Goal: Information Seeking & Learning: Learn about a topic

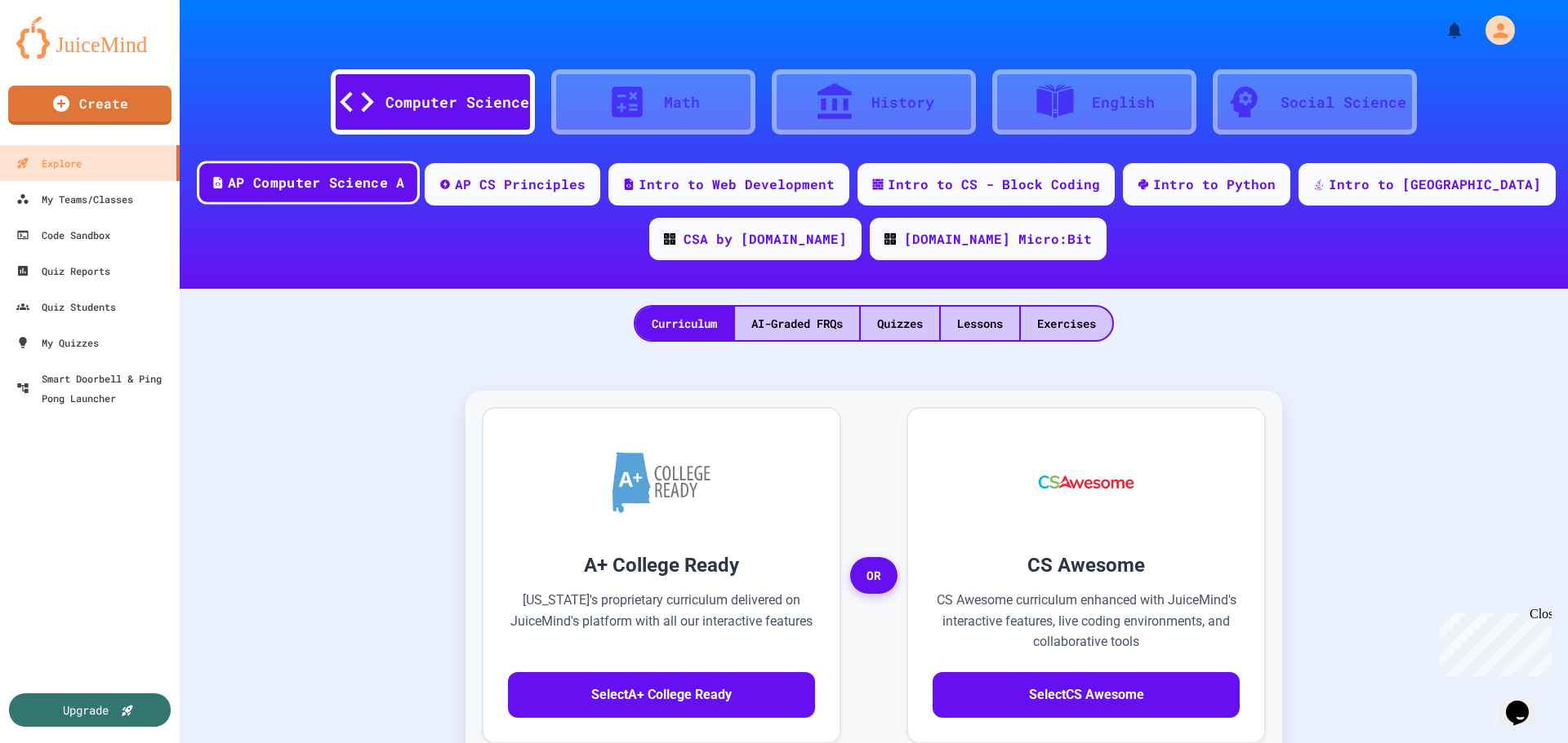
click at [375, 179] on div "AP Computer Science A" at bounding box center [315, 183] width 176 height 21
click at [925, 330] on div "Quizzes" at bounding box center [900, 323] width 79 height 33
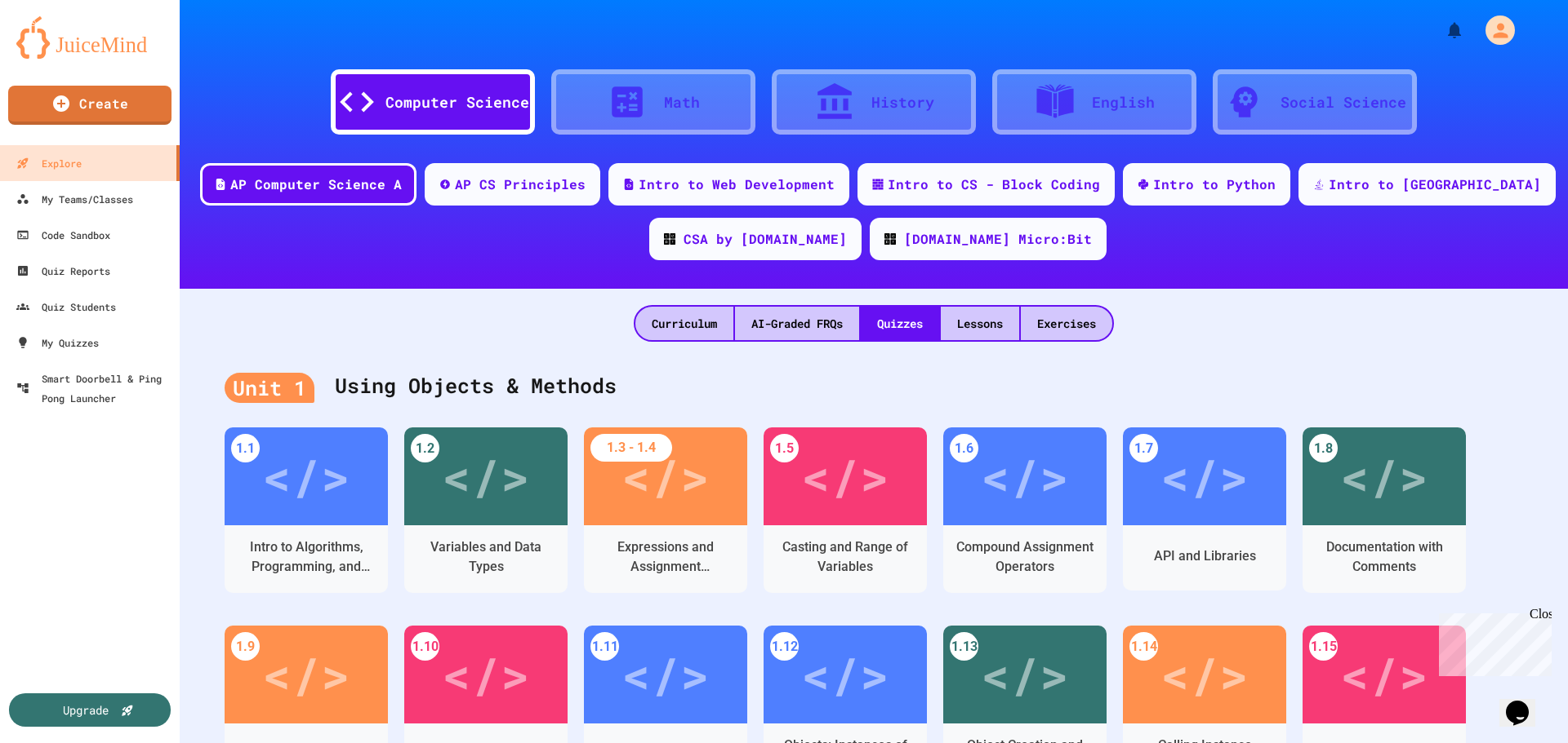
scroll to position [326, 0]
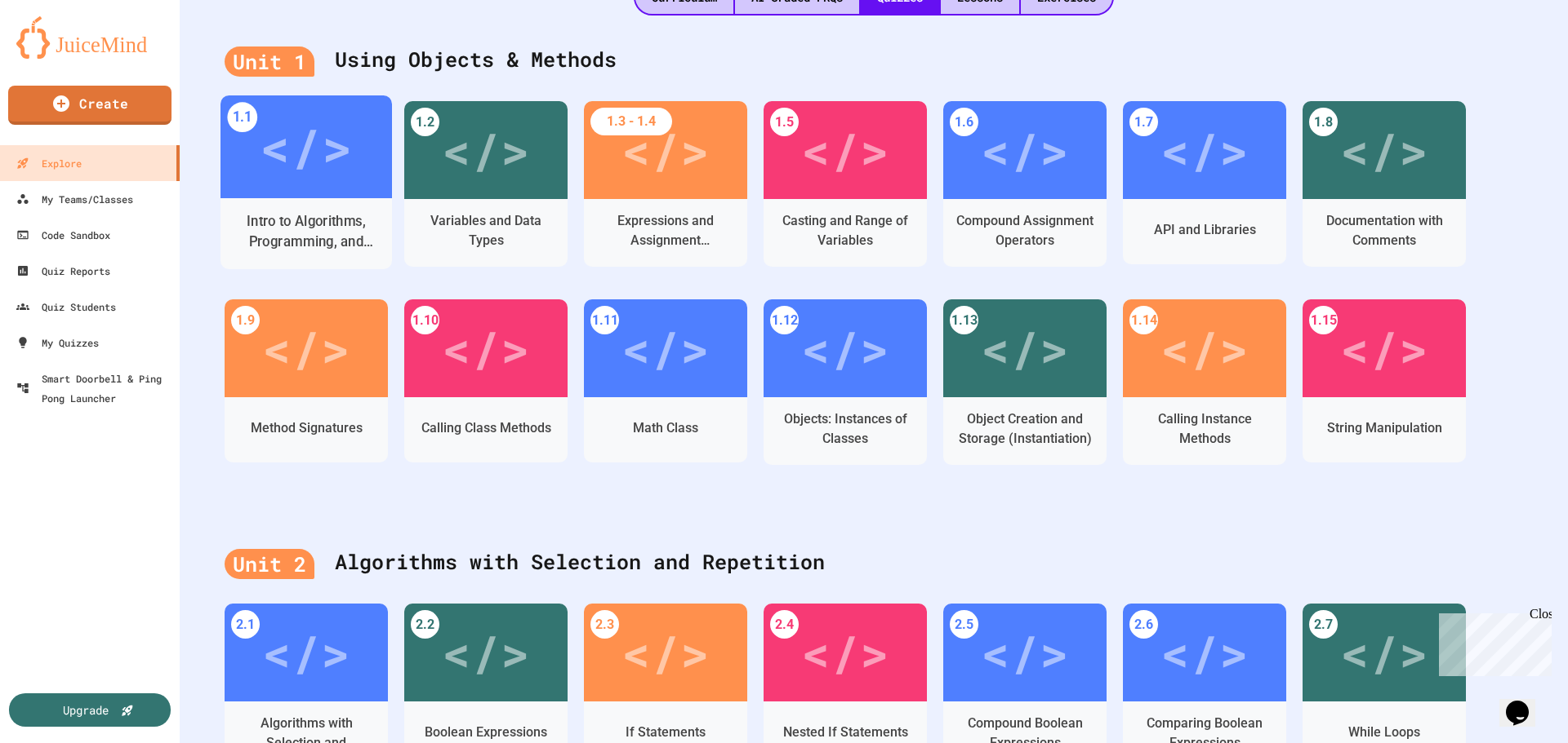
click at [328, 208] on div "Intro to Algorithms, Programming, and Compilers" at bounding box center [306, 232] width 171 height 50
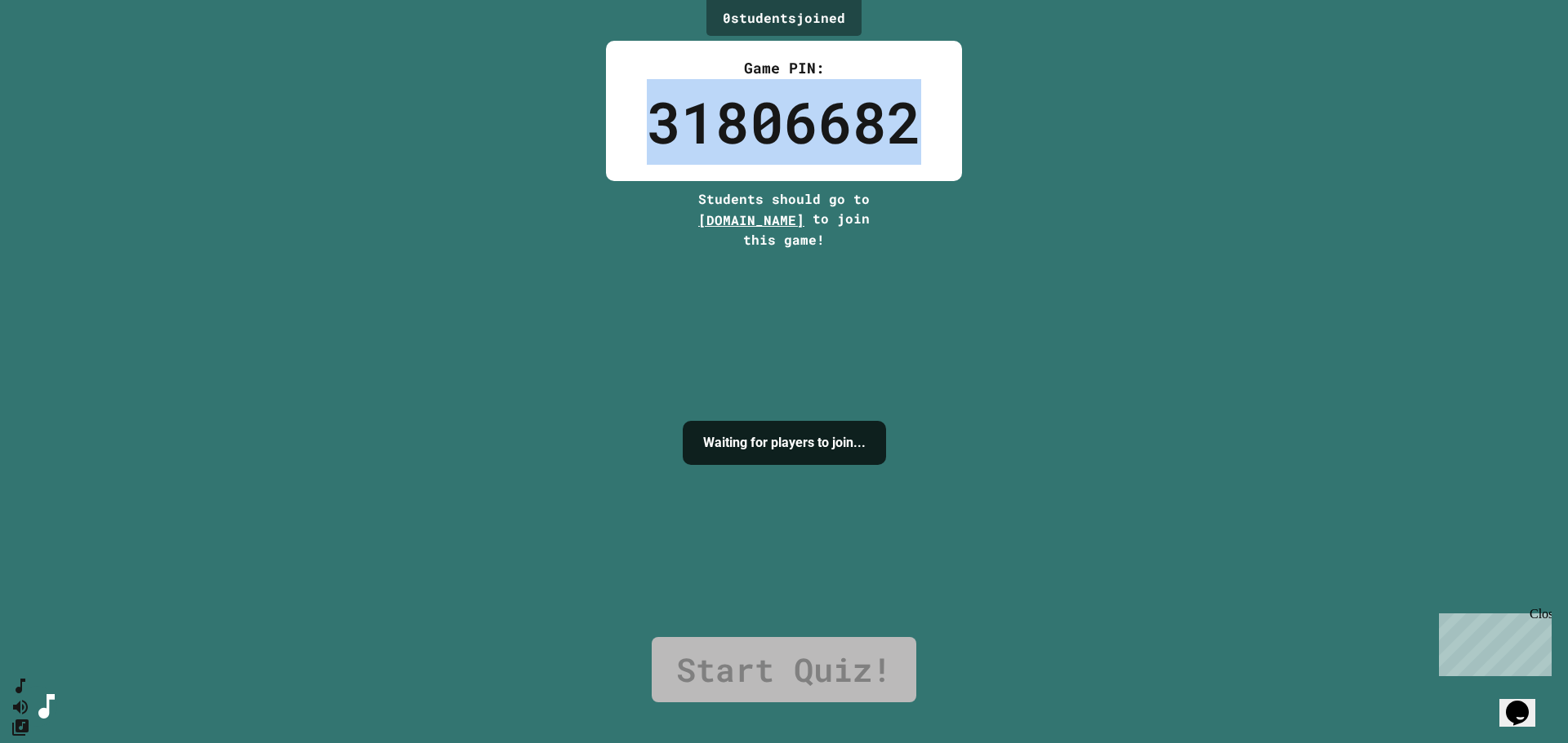
drag, startPoint x: 640, startPoint y: 125, endPoint x: 927, endPoint y: 112, distance: 287.3
click at [927, 112] on div "Game PIN: 31806682" at bounding box center [784, 111] width 356 height 141
copy div "31806682"
drag, startPoint x: 677, startPoint y: 224, endPoint x: 812, endPoint y: 226, distance: 135.0
click at [805, 226] on span "[DOMAIN_NAME]" at bounding box center [751, 220] width 106 height 17
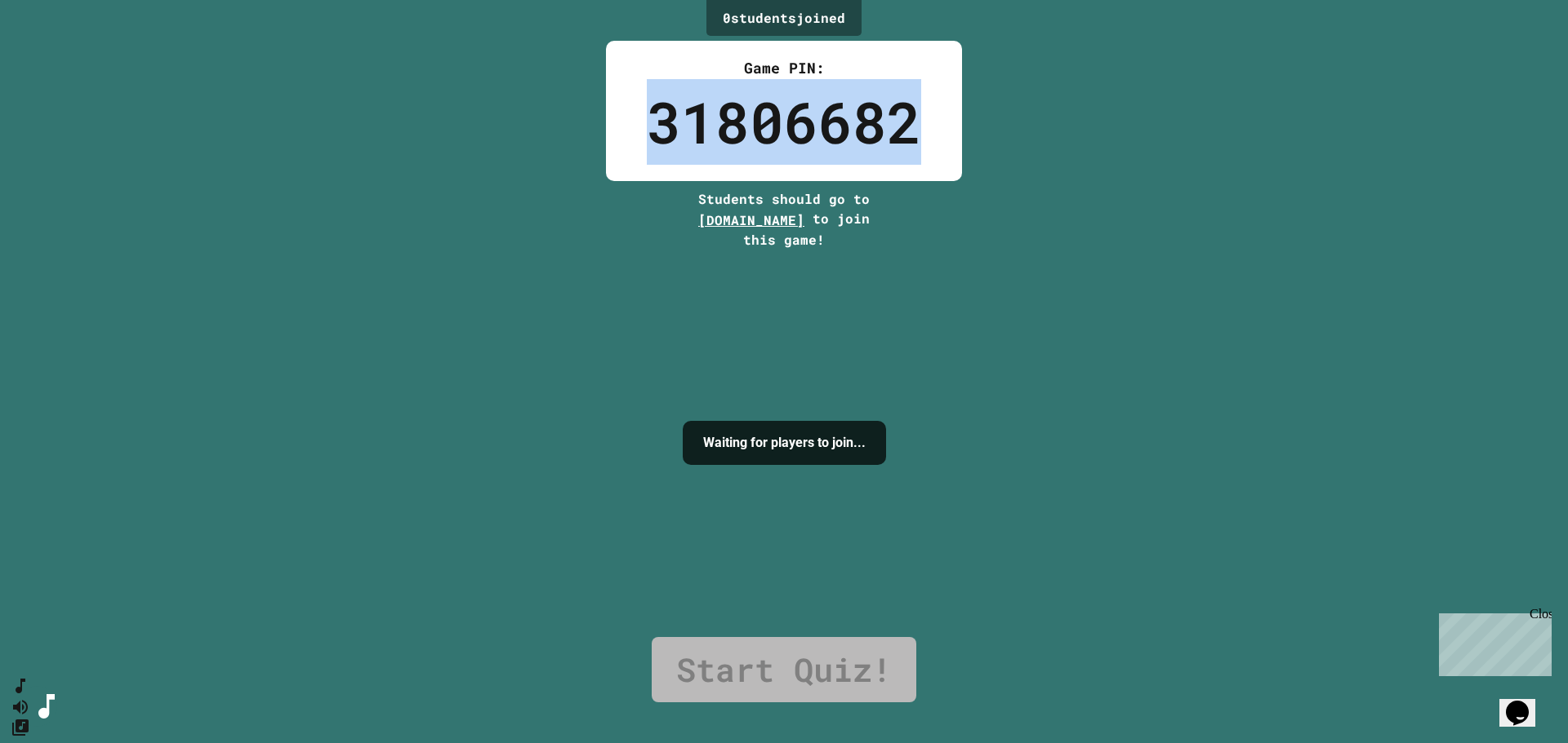
copy span "[DOMAIN_NAME]"
drag, startPoint x: 635, startPoint y: 113, endPoint x: 906, endPoint y: 110, distance: 271.0
click at [906, 110] on div "Game PIN: 31806682" at bounding box center [784, 111] width 356 height 141
copy div "31806682"
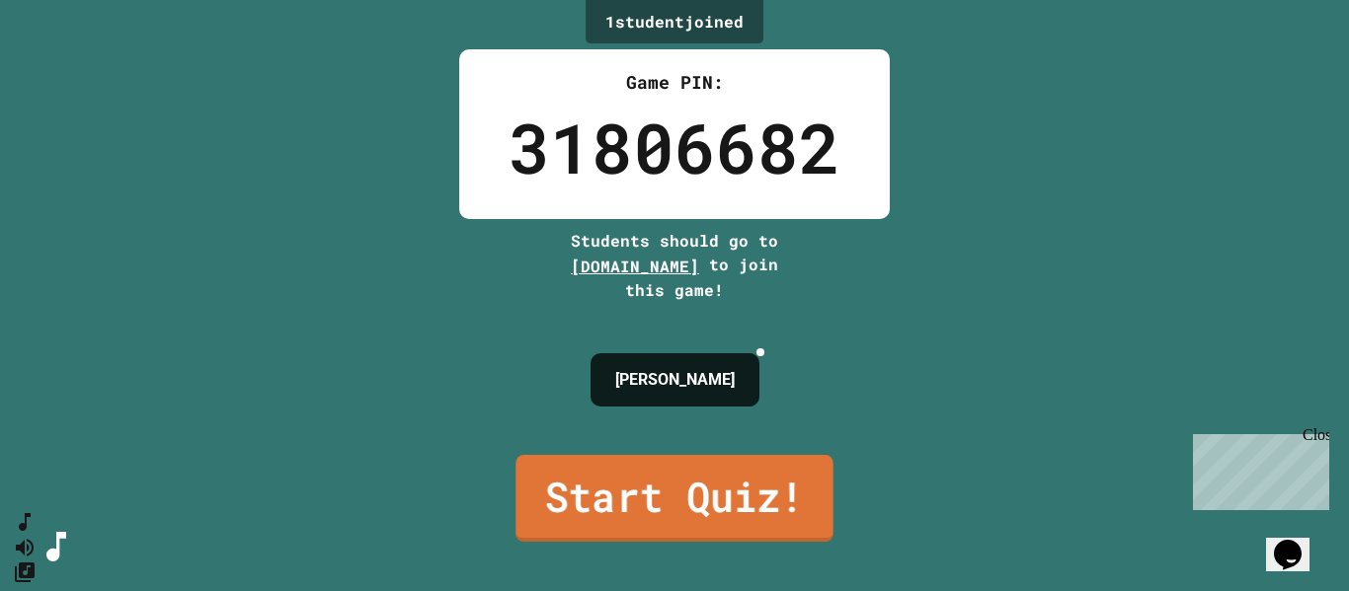
click at [723, 482] on link "Start Quiz!" at bounding box center [673, 498] width 317 height 87
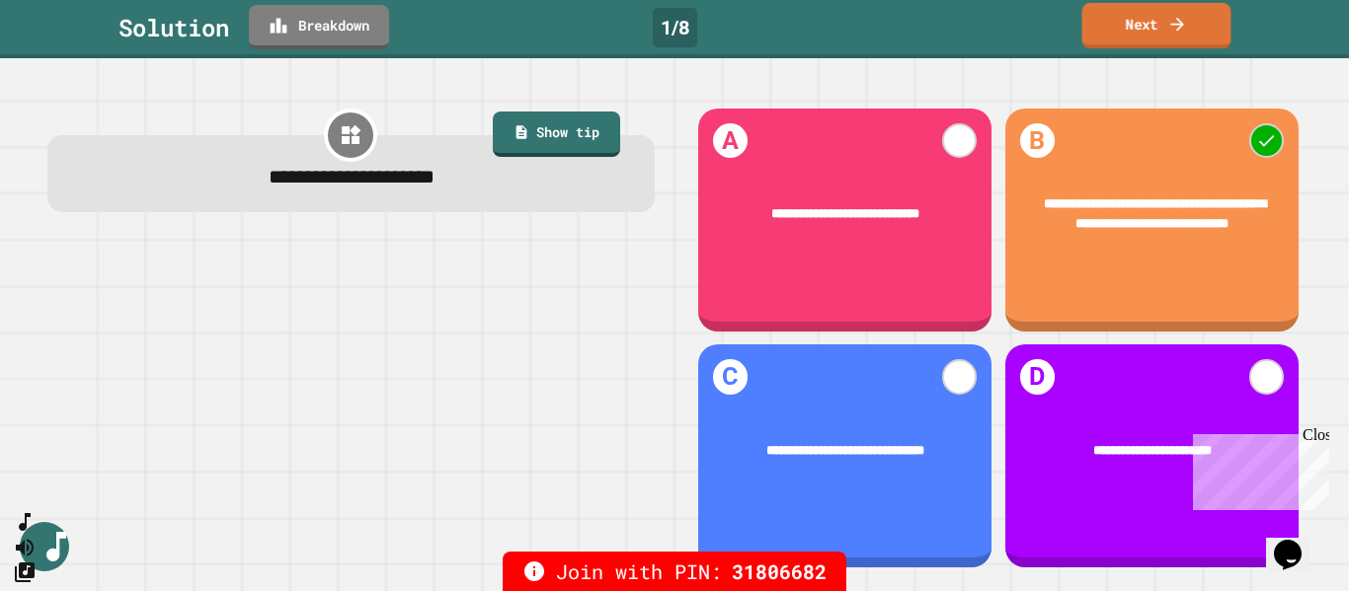
click at [1160, 39] on link "Next" at bounding box center [1156, 25] width 149 height 45
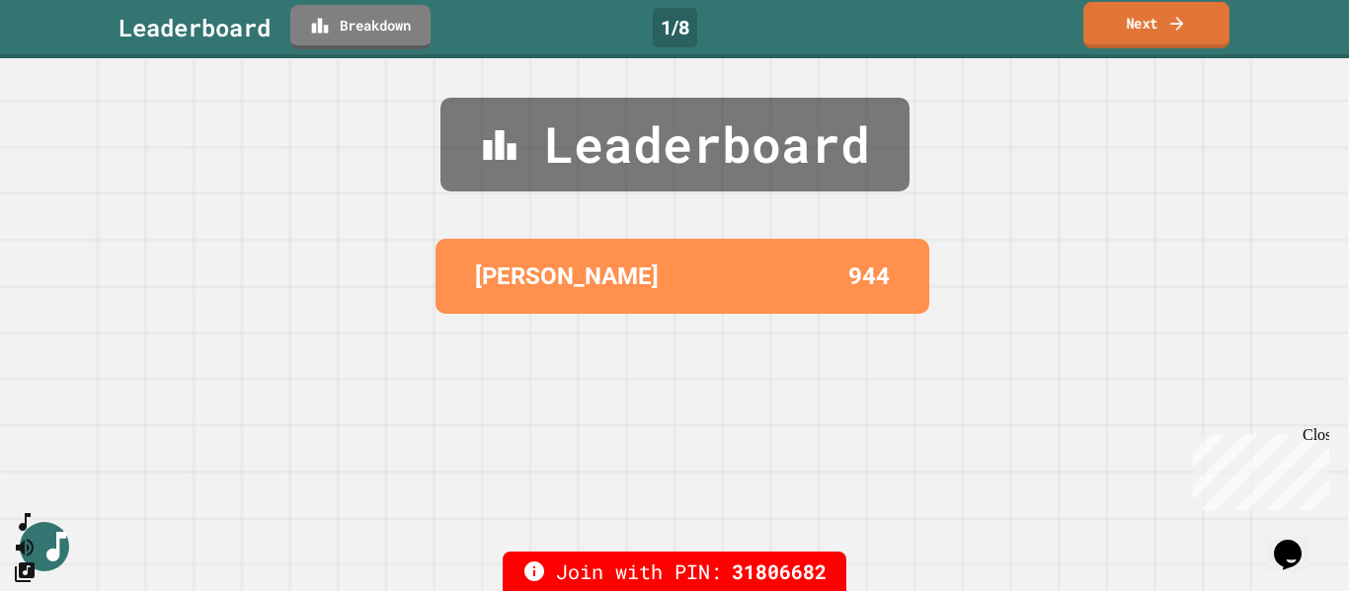
click at [1167, 32] on icon at bounding box center [1177, 23] width 20 height 21
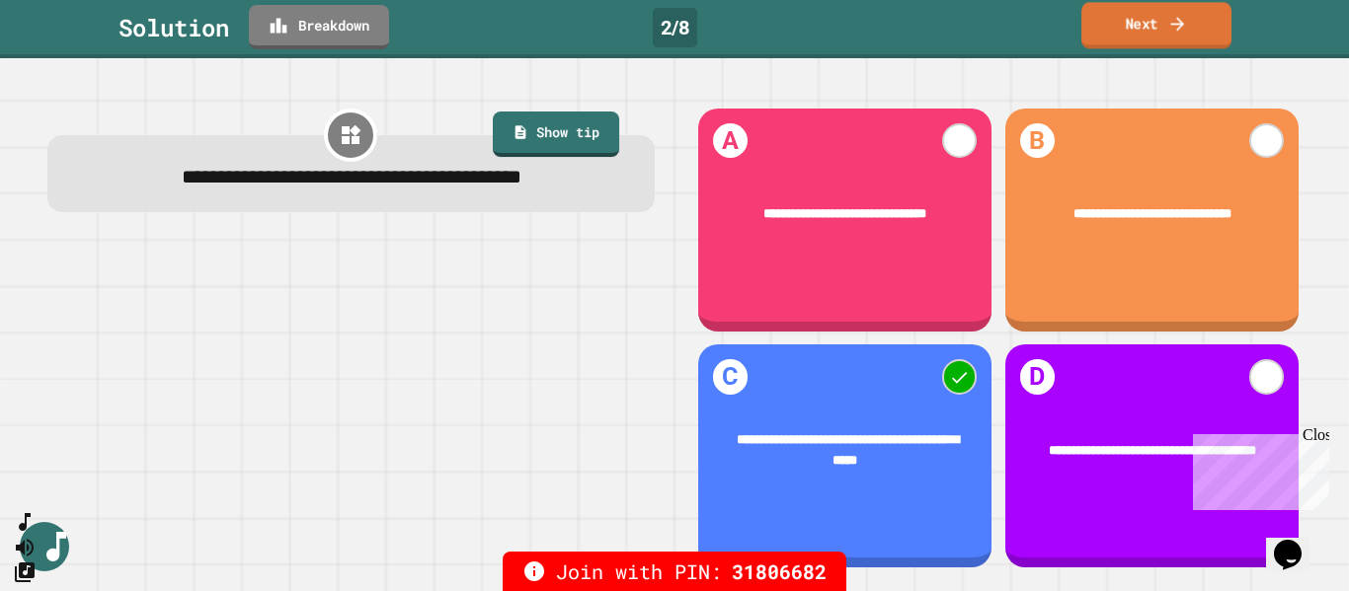
click at [1163, 34] on link "Next" at bounding box center [1156, 25] width 150 height 46
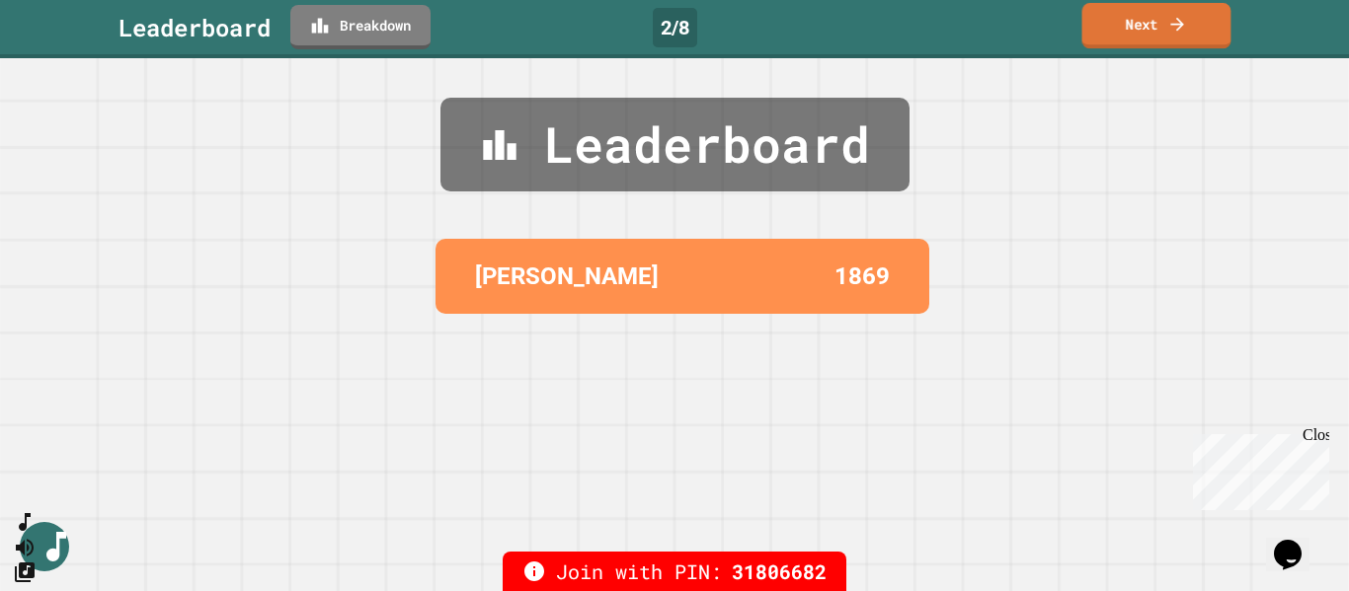
click at [1172, 39] on link "Next" at bounding box center [1156, 25] width 149 height 45
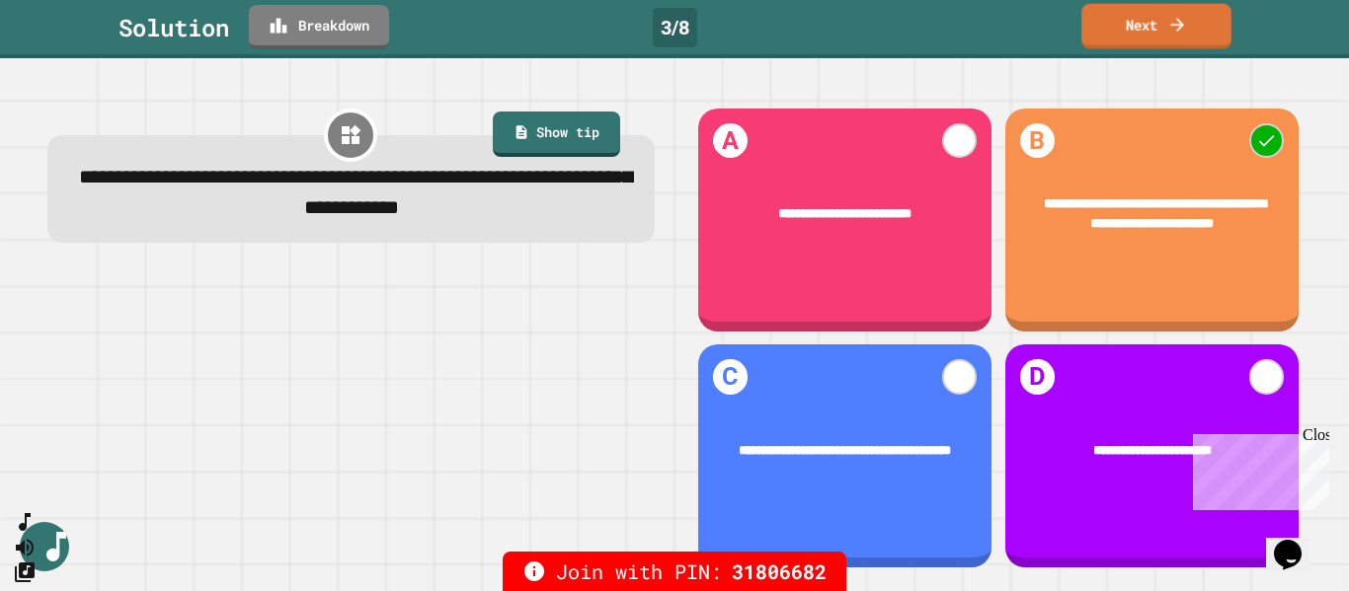
click at [1146, 32] on link "Next" at bounding box center [1156, 26] width 150 height 45
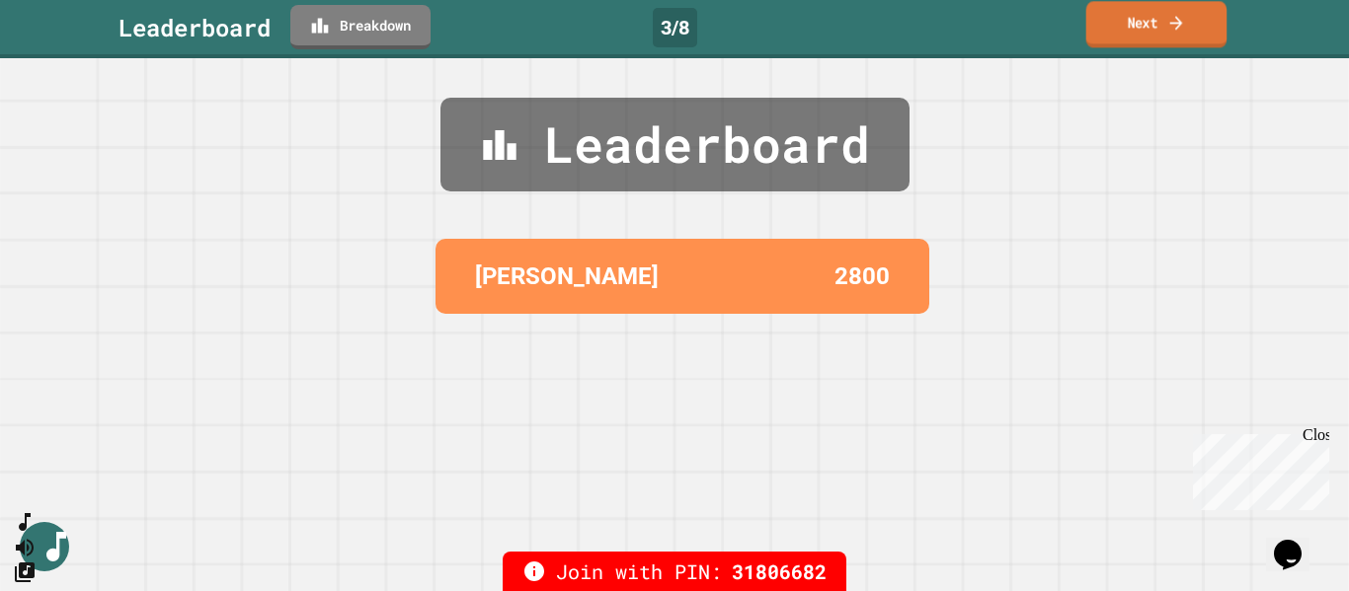
click at [1184, 22] on icon at bounding box center [1175, 22] width 19 height 21
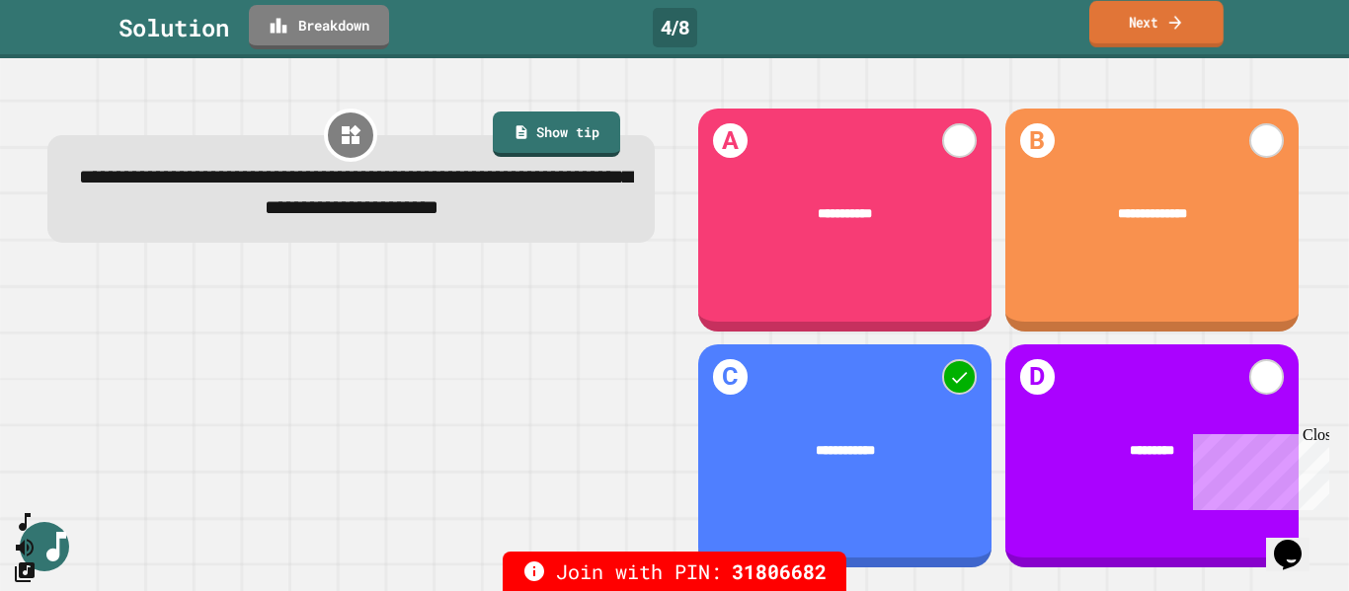
click at [1141, 37] on link "Next" at bounding box center [1156, 24] width 134 height 46
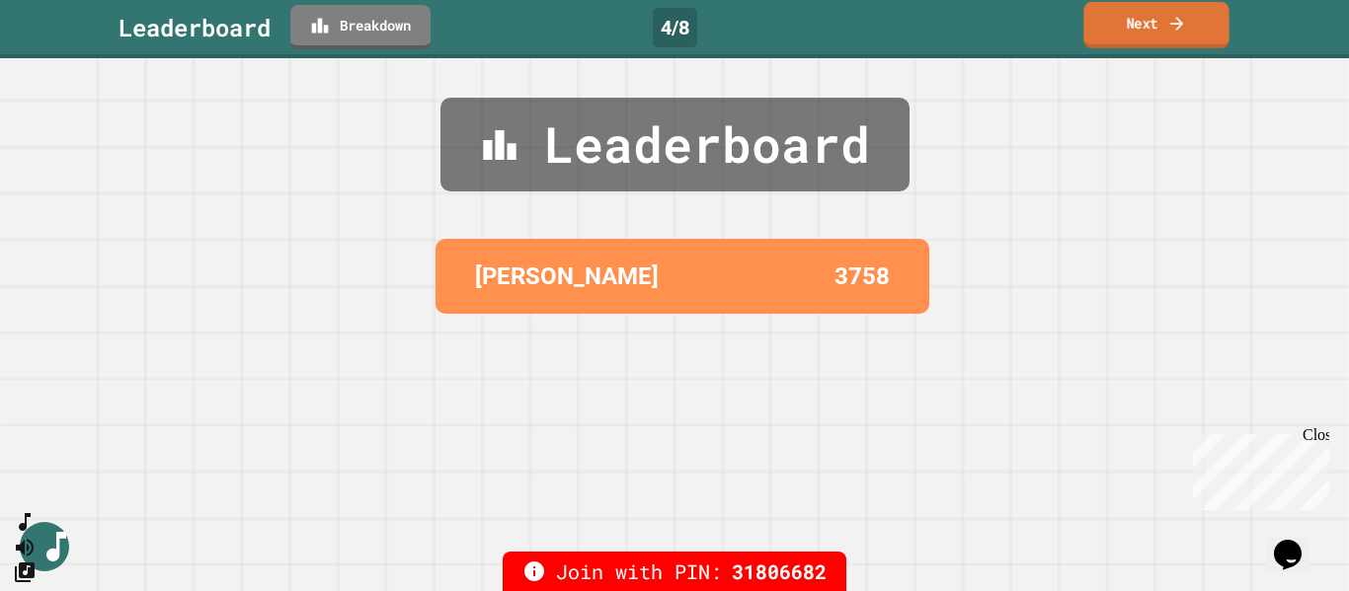
click at [1141, 37] on link "Next" at bounding box center [1155, 25] width 145 height 46
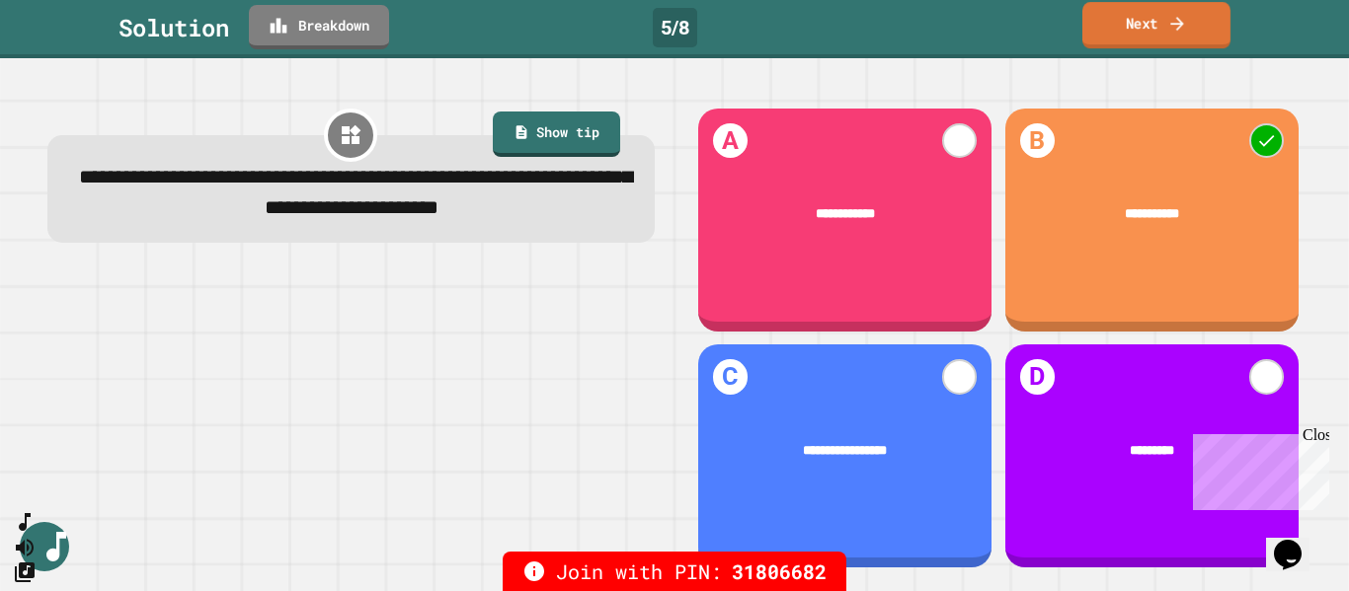
click at [1202, 24] on link "Next" at bounding box center [1156, 25] width 148 height 46
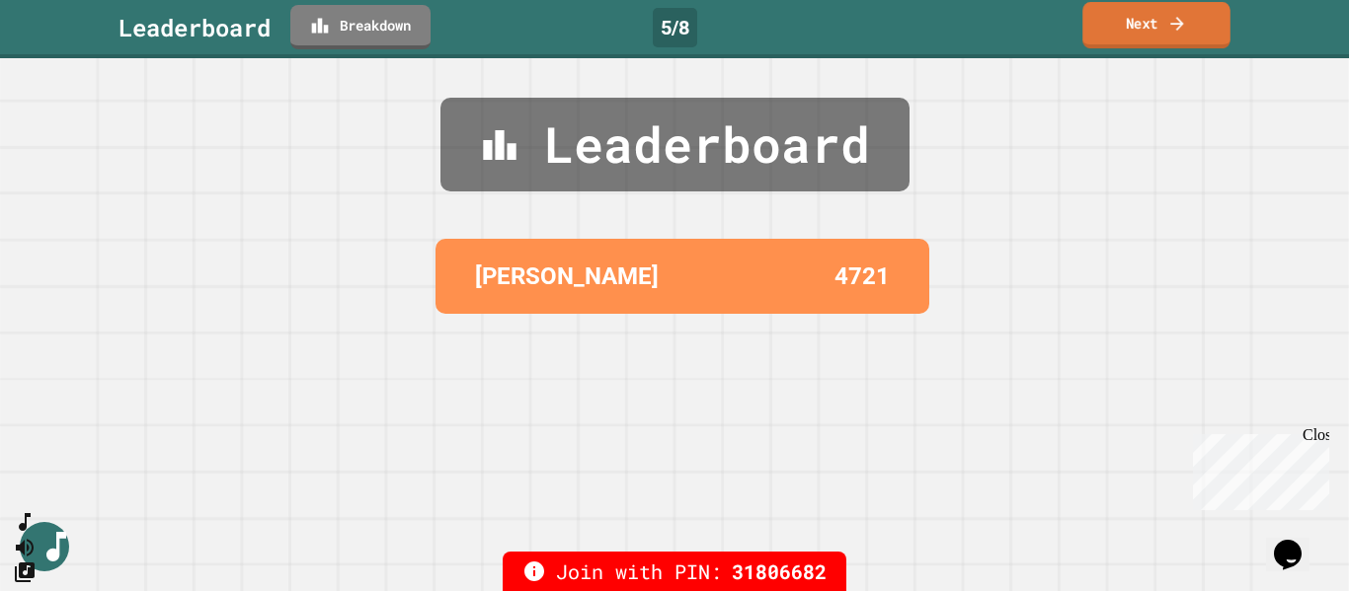
click at [1202, 24] on link "Next" at bounding box center [1156, 25] width 148 height 46
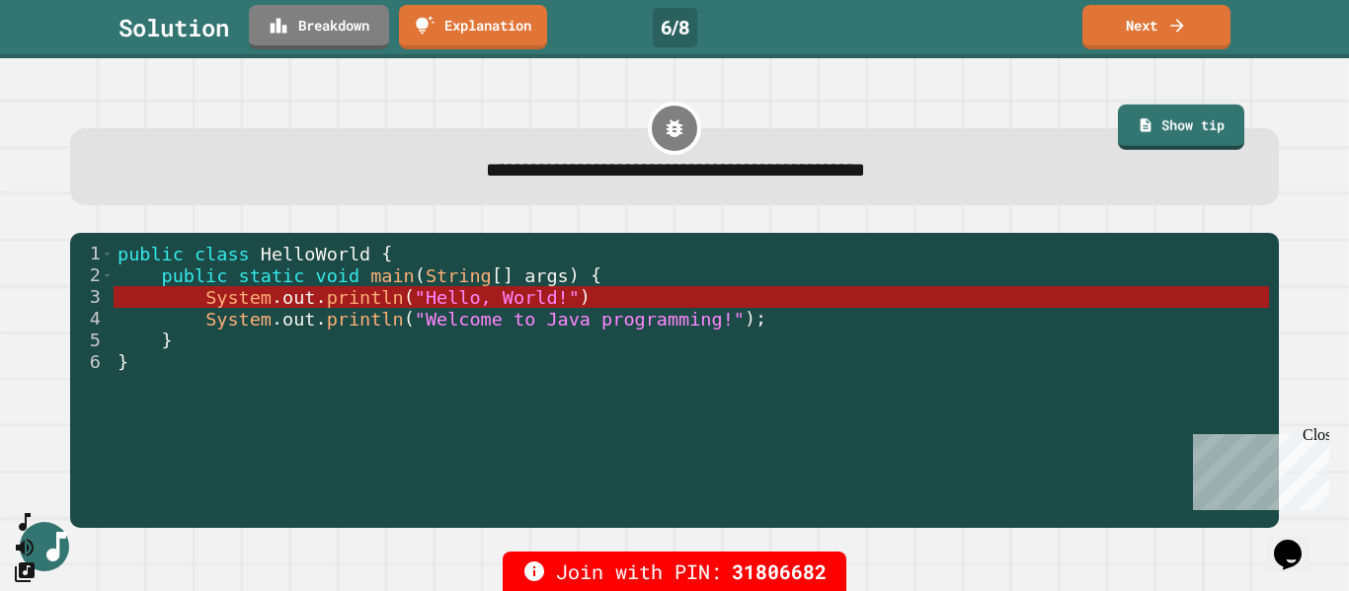
click at [1148, 59] on div "**********" at bounding box center [674, 324] width 1349 height 533
click at [1146, 28] on link "Next" at bounding box center [1155, 24] width 137 height 46
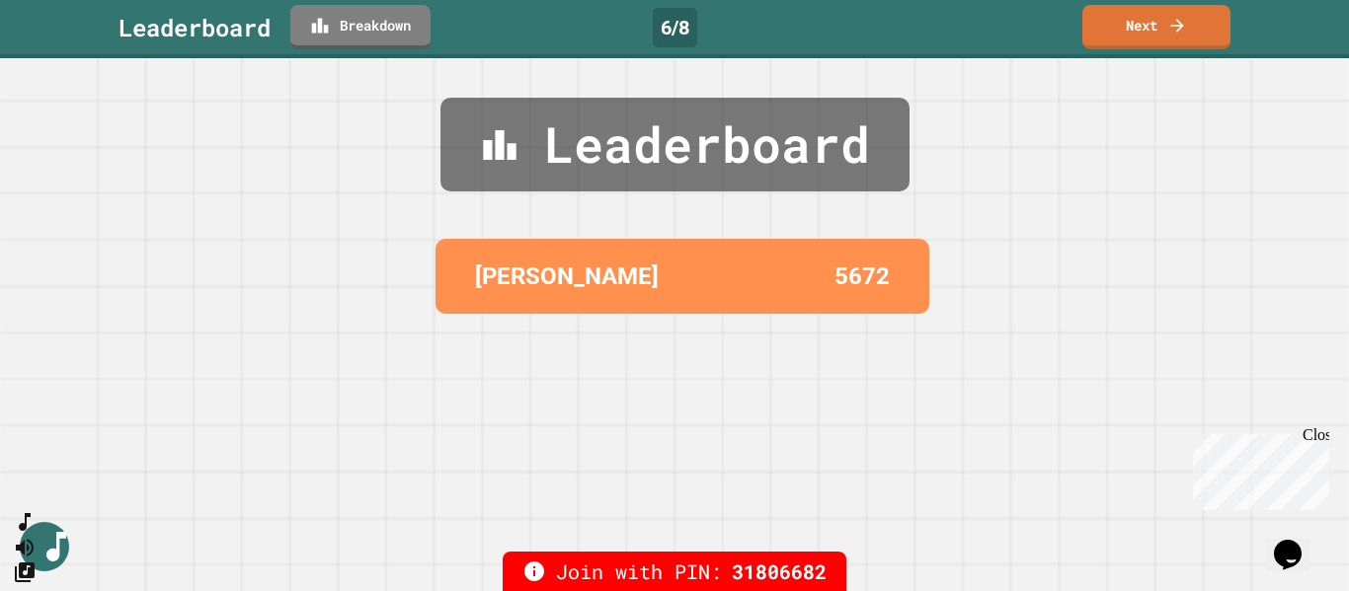
click at [1240, 25] on div "Leaderboard Breakdown 6 / 8 Next" at bounding box center [674, 27] width 1349 height 44
click at [1156, 39] on link "Next" at bounding box center [1156, 24] width 140 height 46
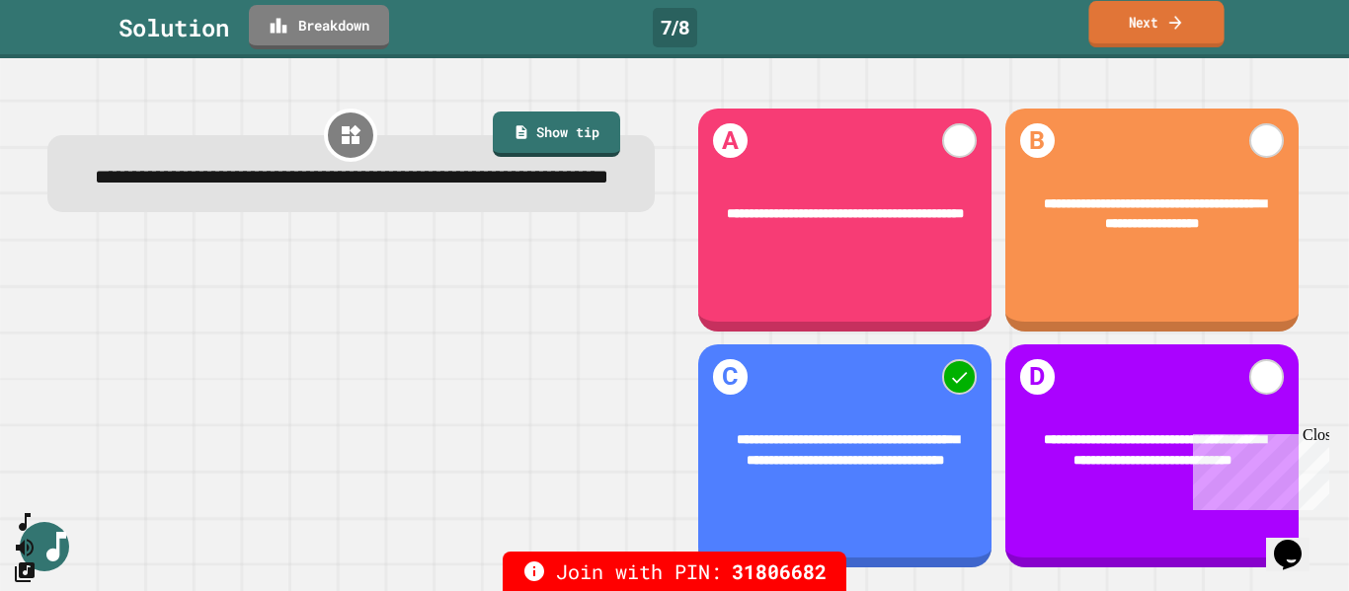
click at [1206, 23] on link "Next" at bounding box center [1155, 24] width 135 height 46
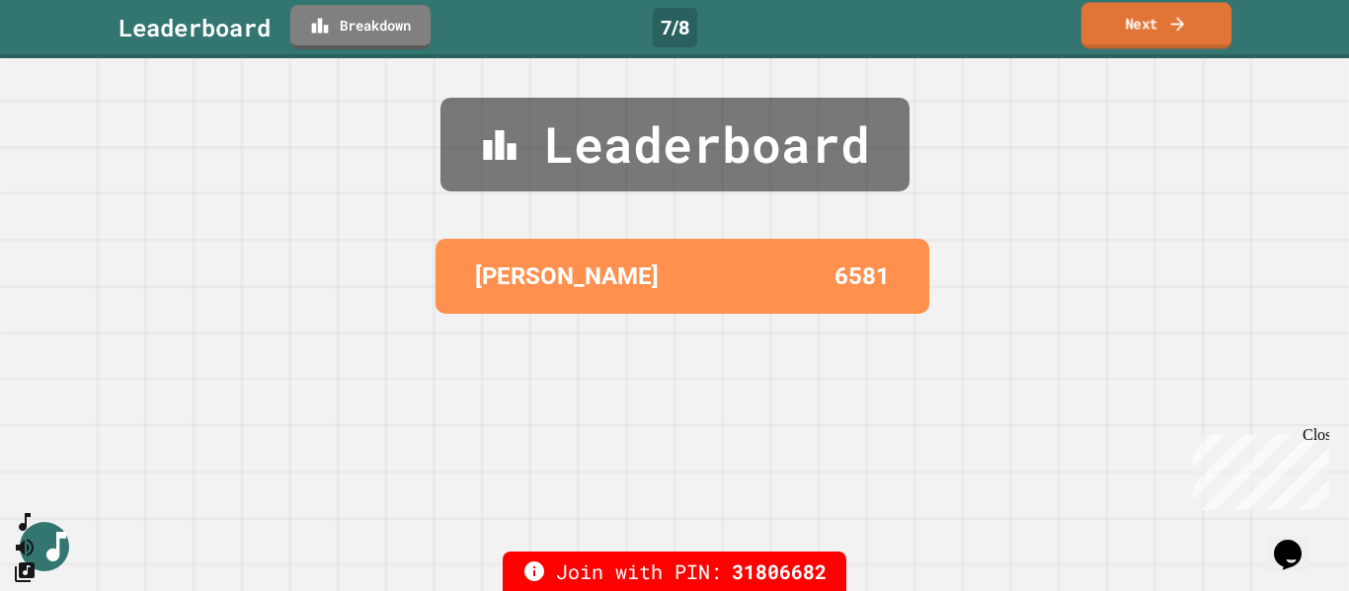
click at [1206, 23] on link "Next" at bounding box center [1156, 25] width 150 height 46
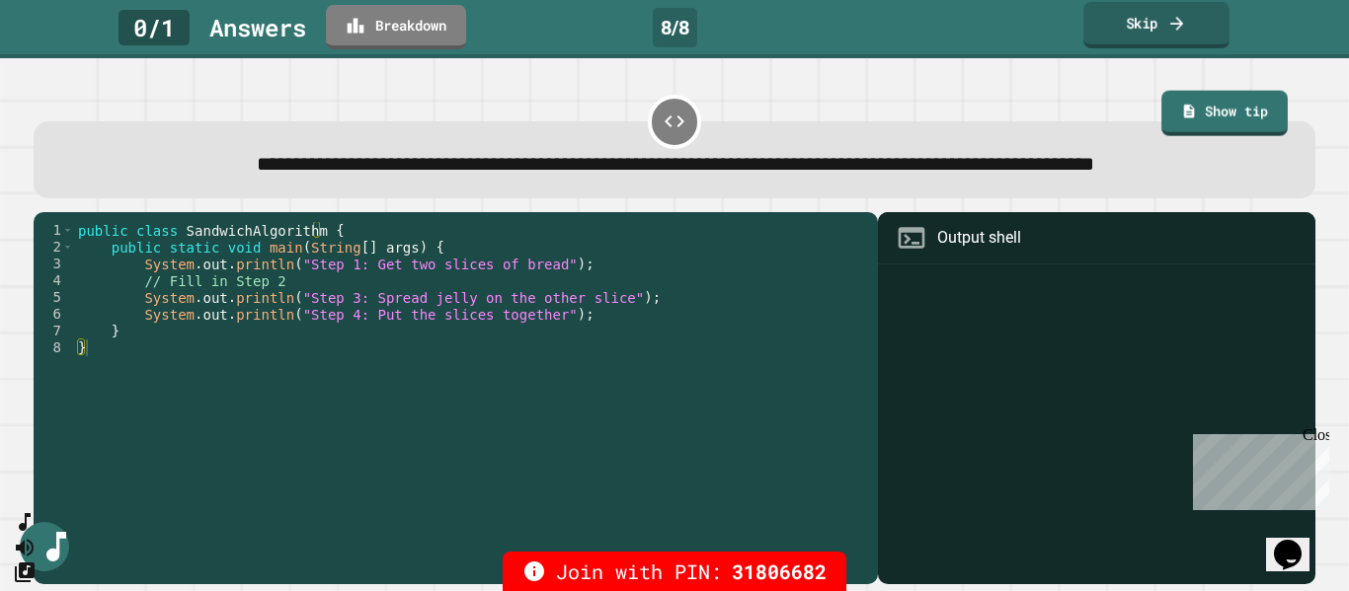
click at [1142, 21] on link "Skip" at bounding box center [1156, 25] width 146 height 46
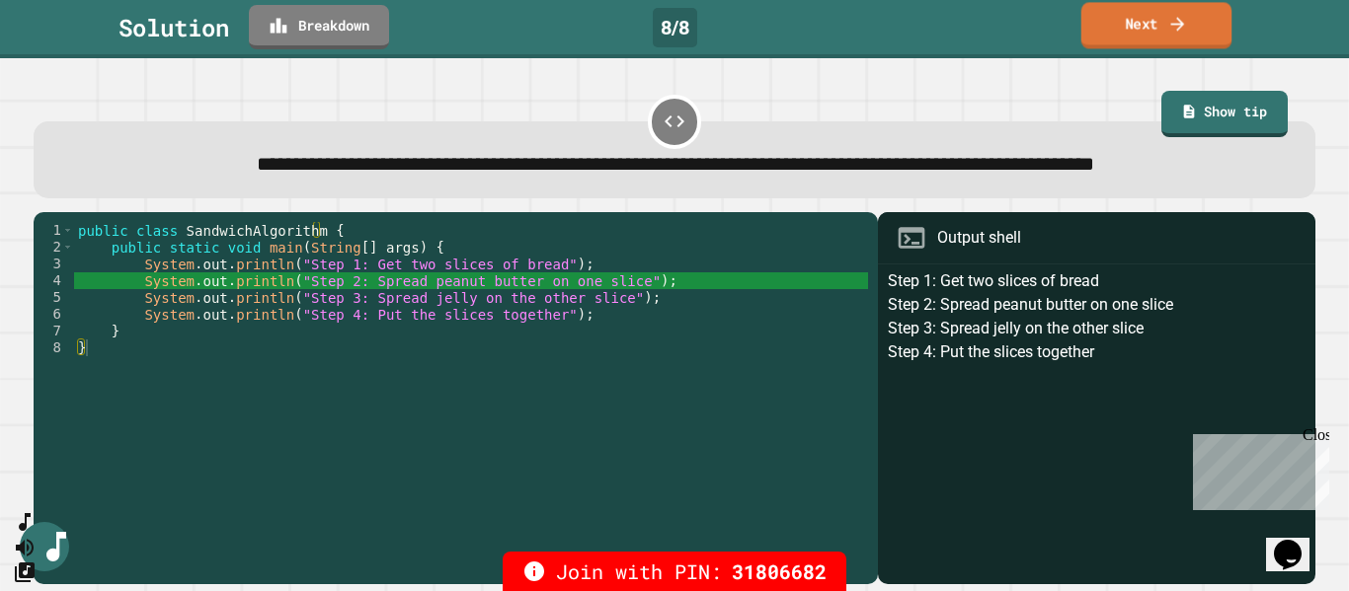
click at [1129, 25] on link "Next" at bounding box center [1156, 25] width 151 height 46
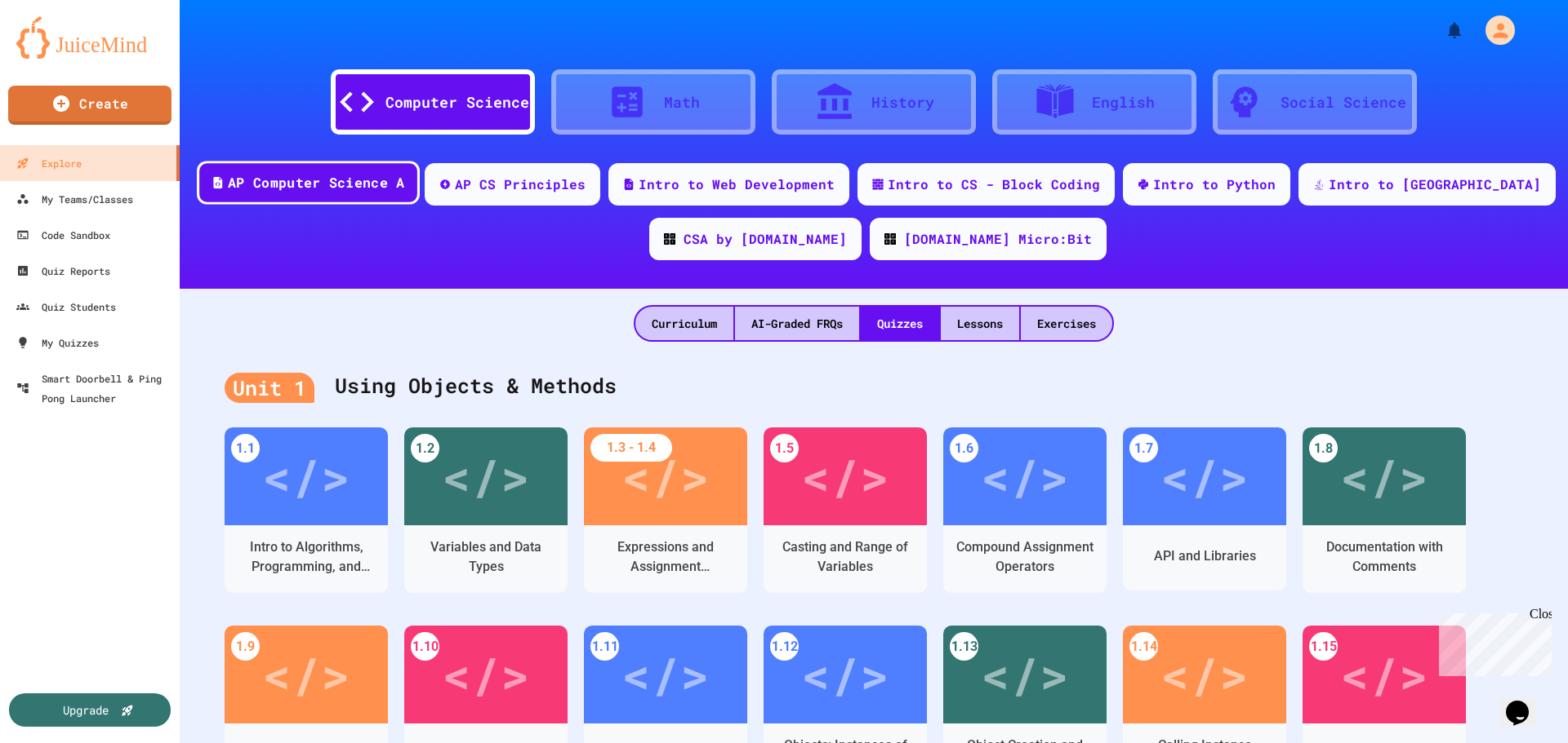
click at [388, 179] on div "AP Computer Science A" at bounding box center [315, 183] width 176 height 21
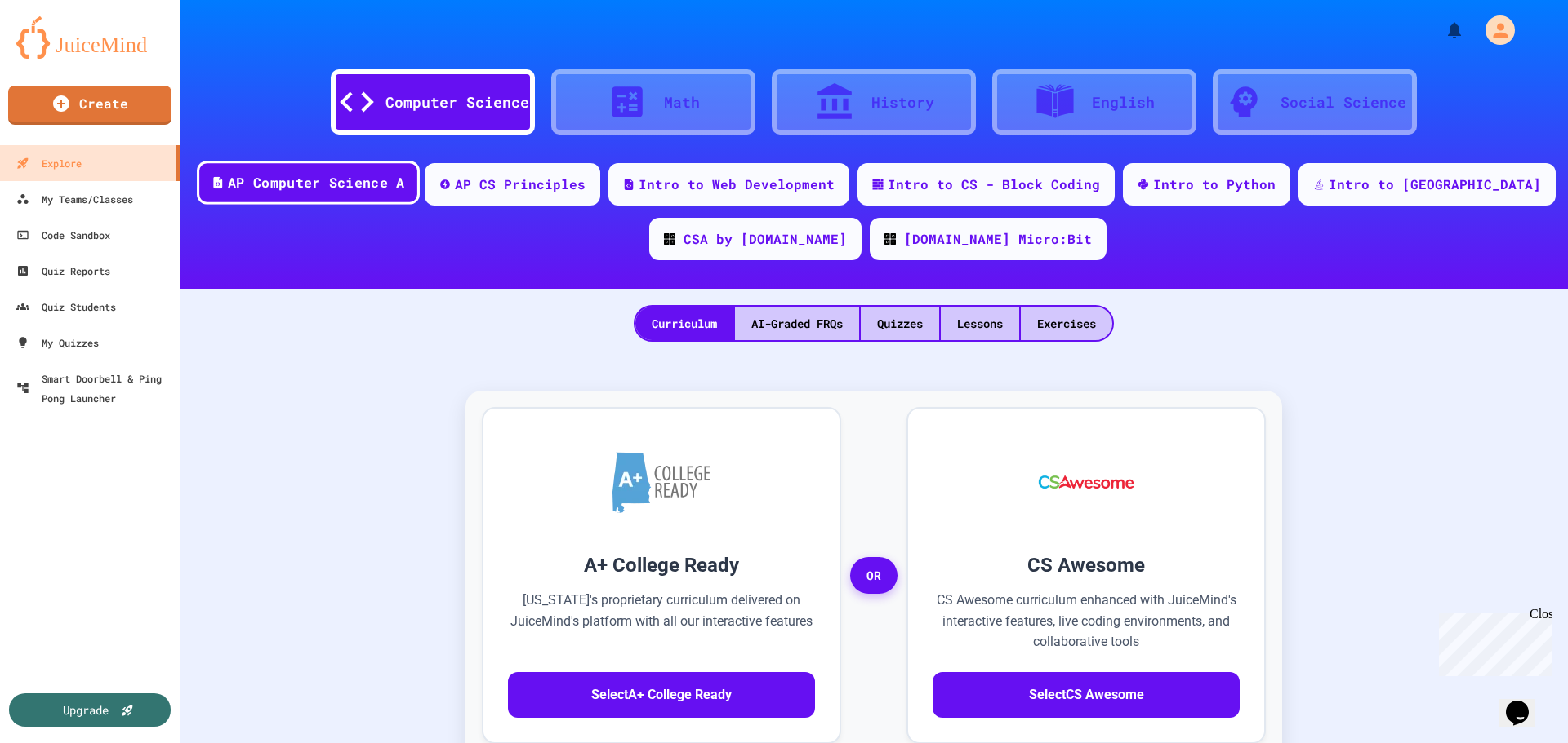
click at [388, 179] on div "AP Computer Science A" at bounding box center [315, 183] width 176 height 21
click at [404, 180] on div "AP Computer Science A" at bounding box center [315, 183] width 176 height 21
click at [876, 314] on div "Quizzes" at bounding box center [900, 323] width 79 height 33
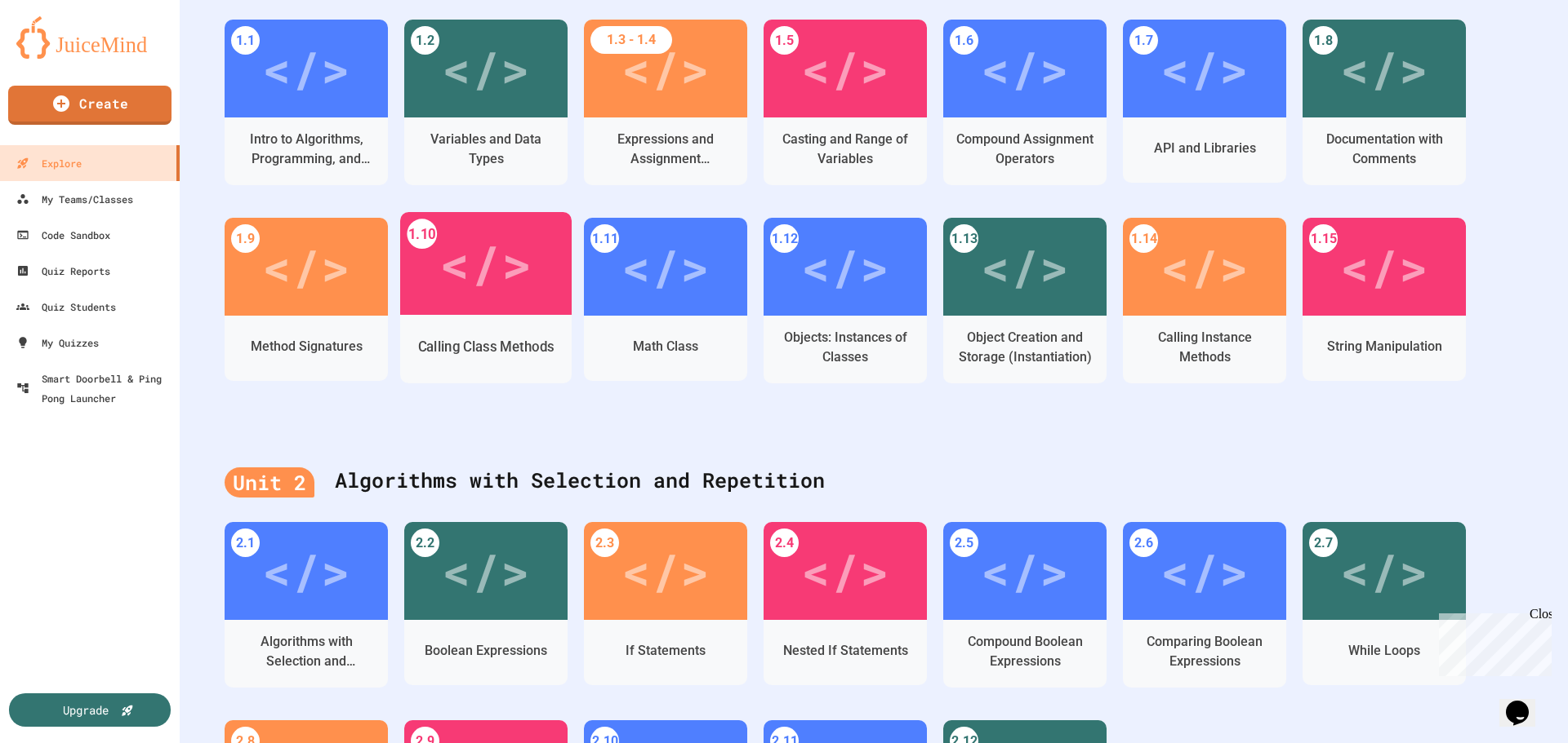
scroll to position [326, 0]
